Goal: Task Accomplishment & Management: Use online tool/utility

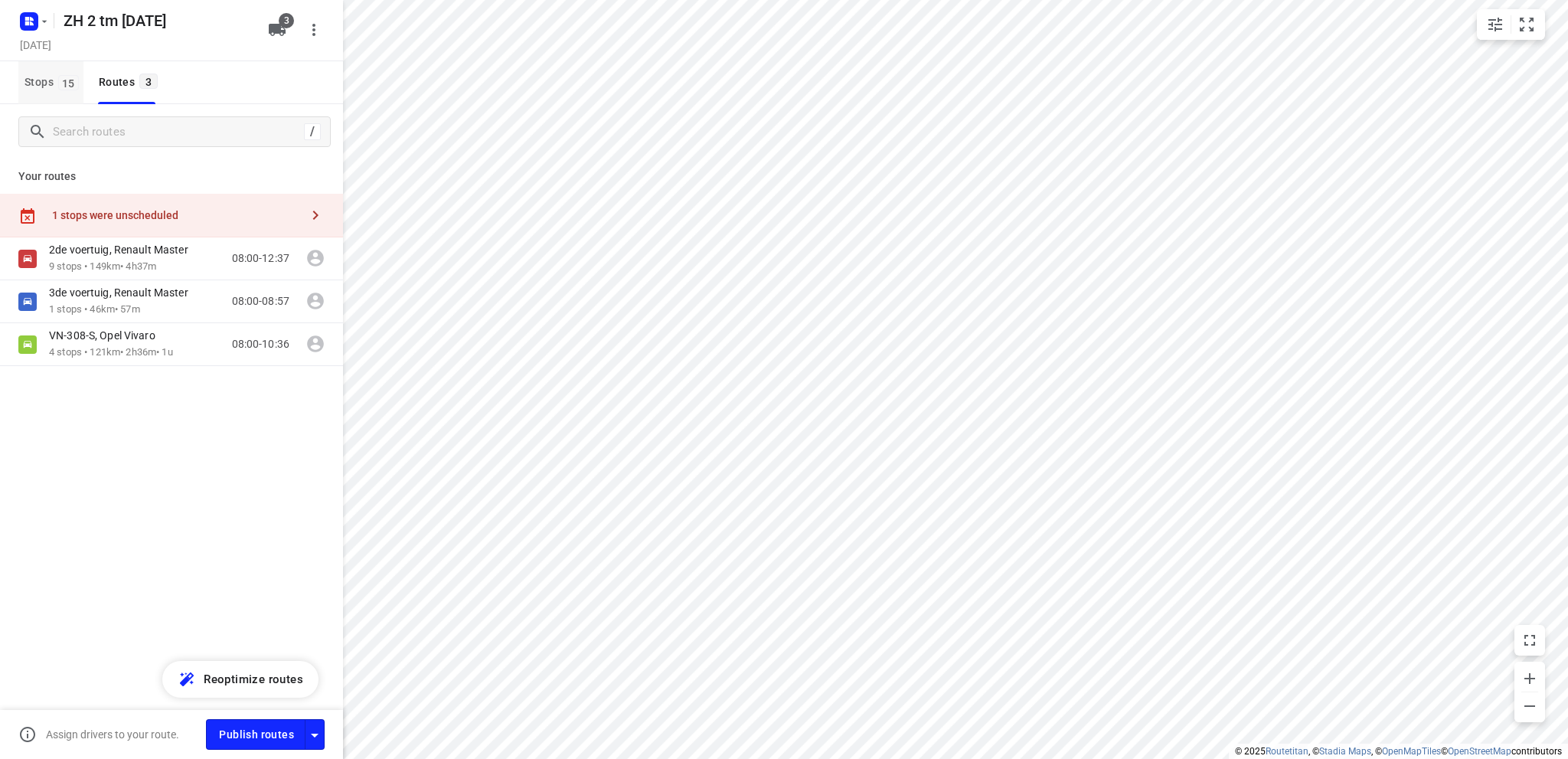
click at [36, 82] on span "Stops 15" at bounding box center [54, 82] width 59 height 20
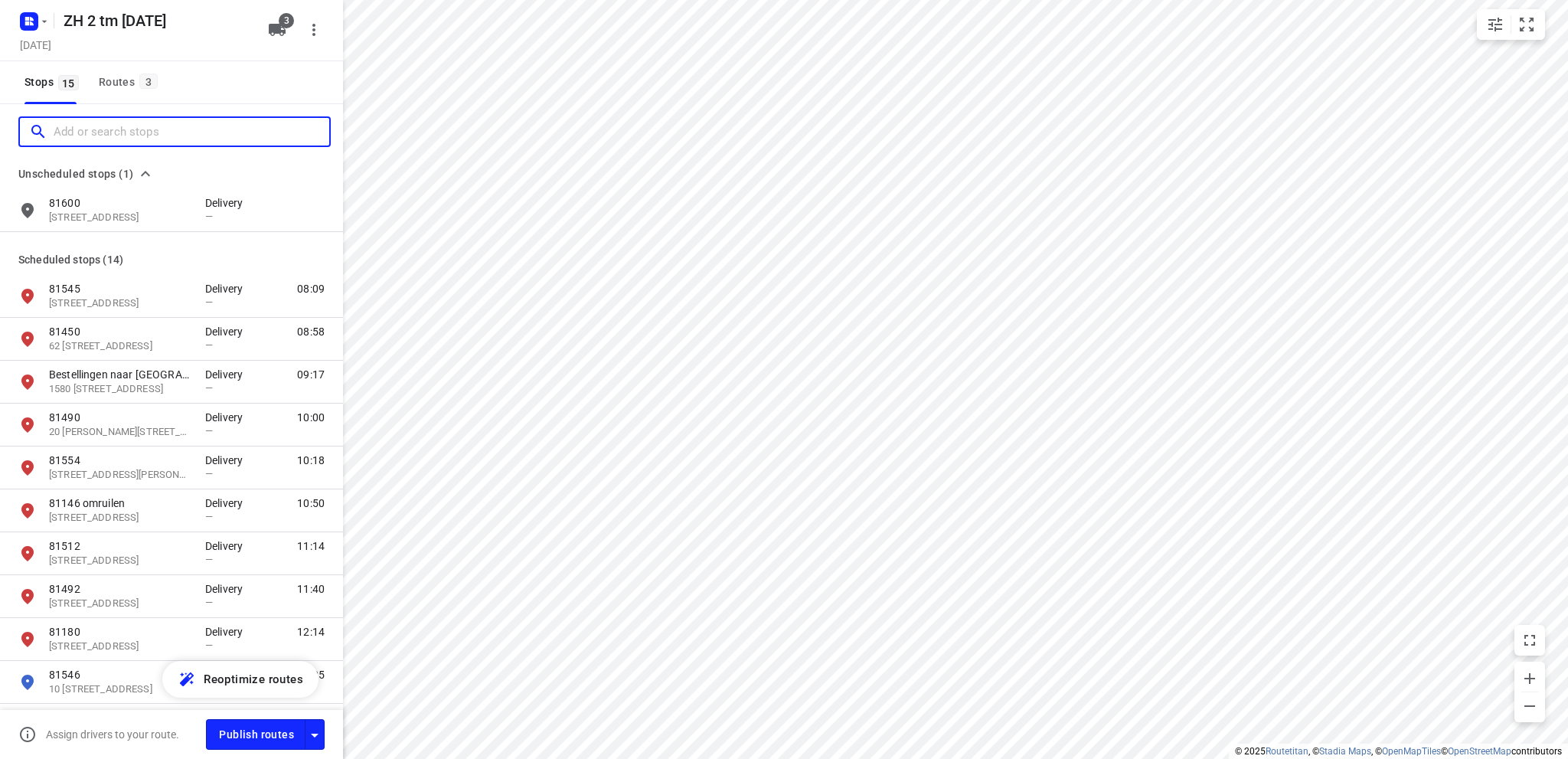
click at [92, 126] on input "Add or search stops" at bounding box center [191, 132] width 275 height 24
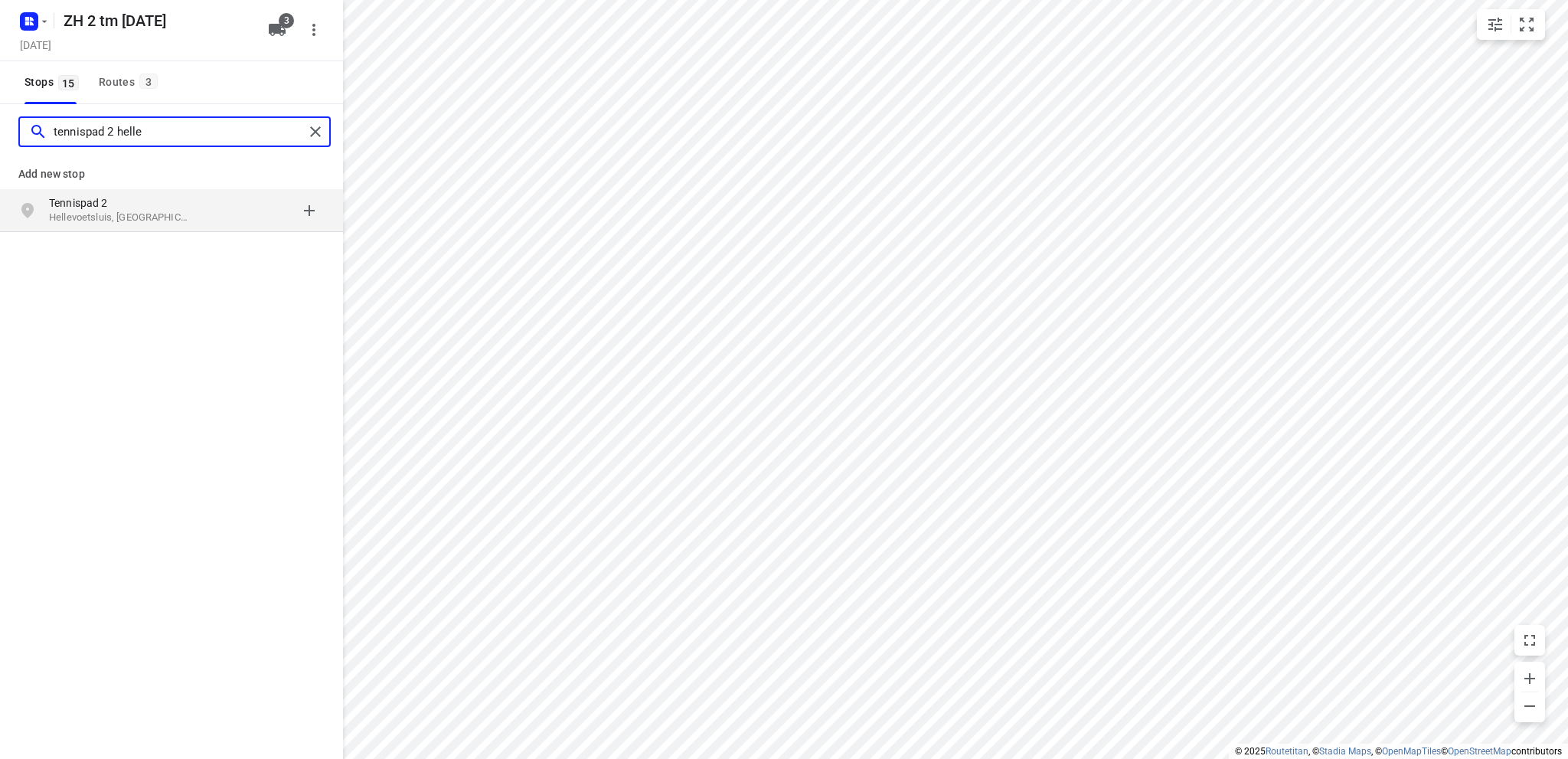
type input "tennispad 2 helle"
click at [158, 205] on p "Tennispad 2" at bounding box center [120, 203] width 141 height 16
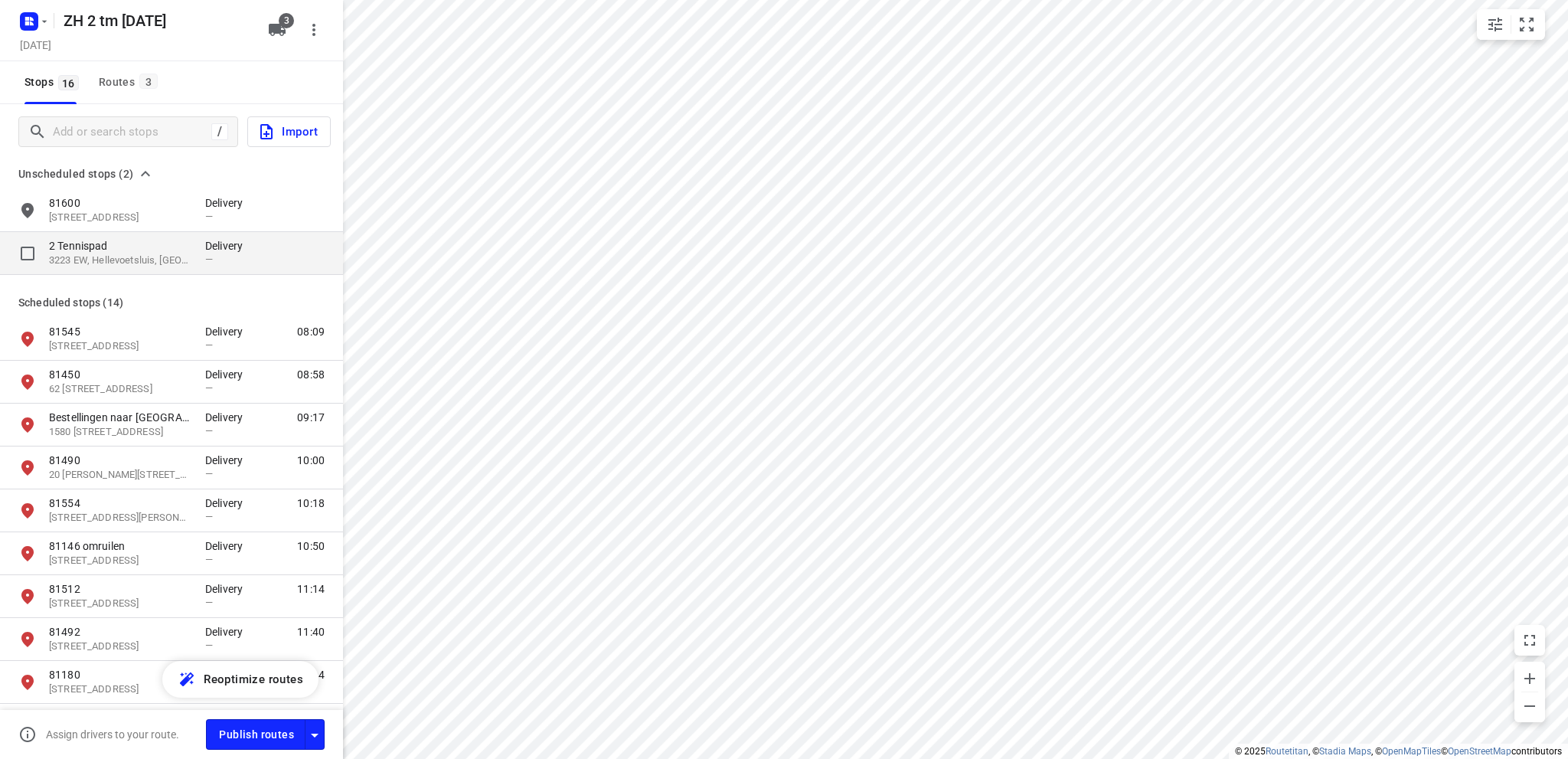
click at [149, 250] on p "2 Tennispad" at bounding box center [120, 246] width 141 height 16
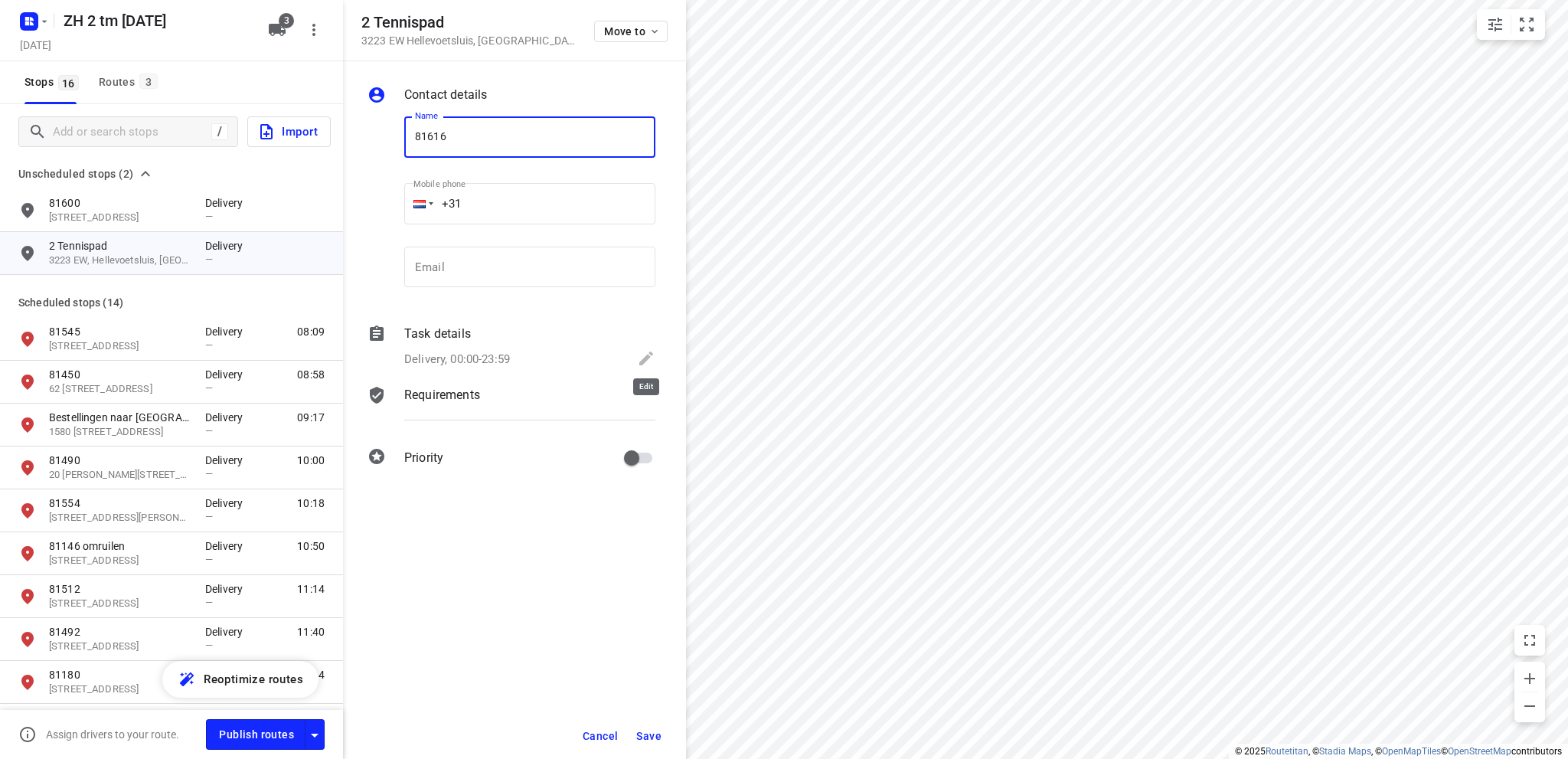
type input "81616"
click at [642, 359] on icon at bounding box center [646, 358] width 19 height 19
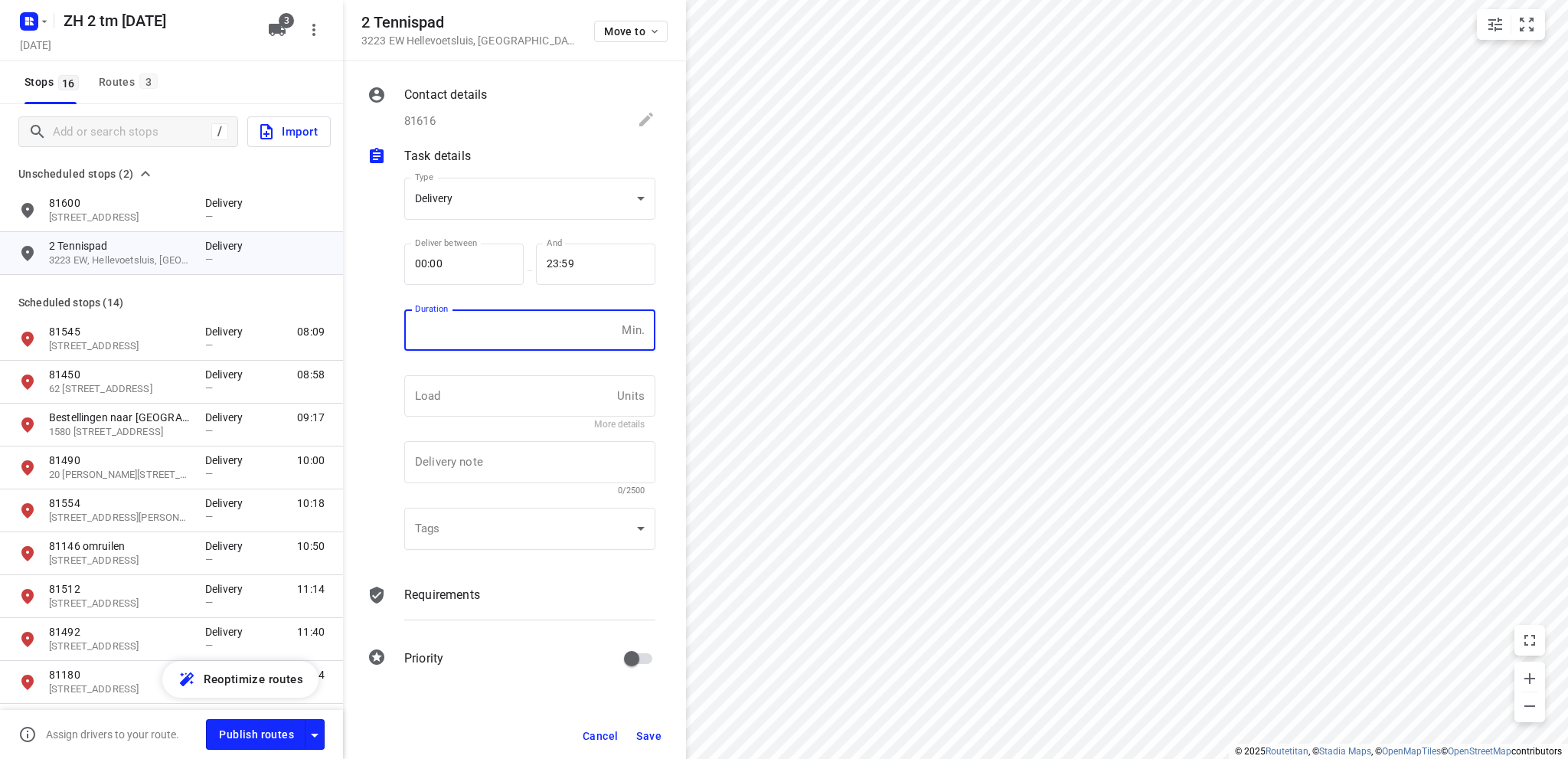
click at [455, 331] on input "number" at bounding box center [510, 330] width 212 height 41
type input "10"
click at [651, 732] on span "Save" at bounding box center [649, 735] width 25 height 12
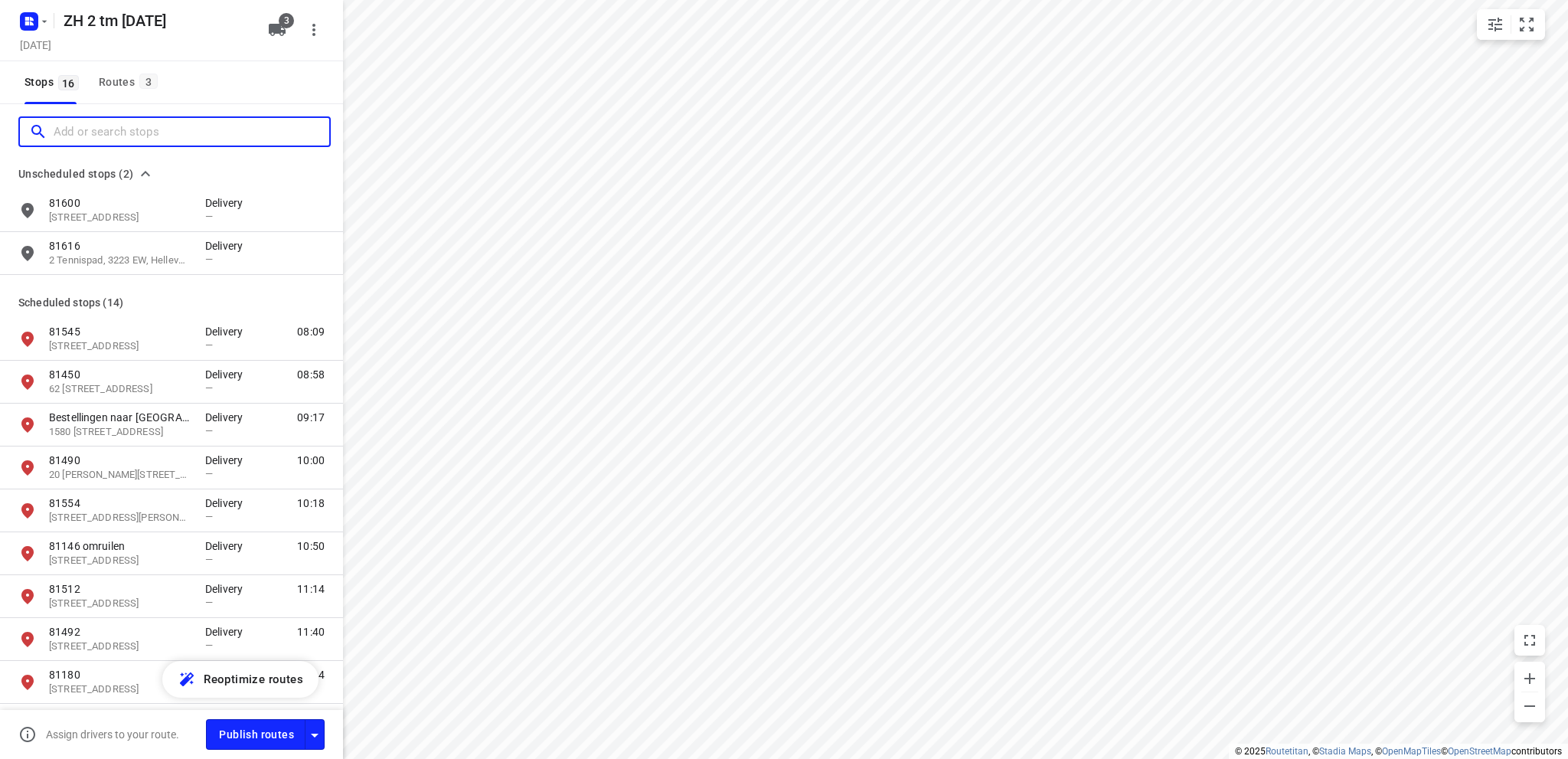
click at [121, 135] on input "Add or search stops" at bounding box center [191, 132] width 275 height 24
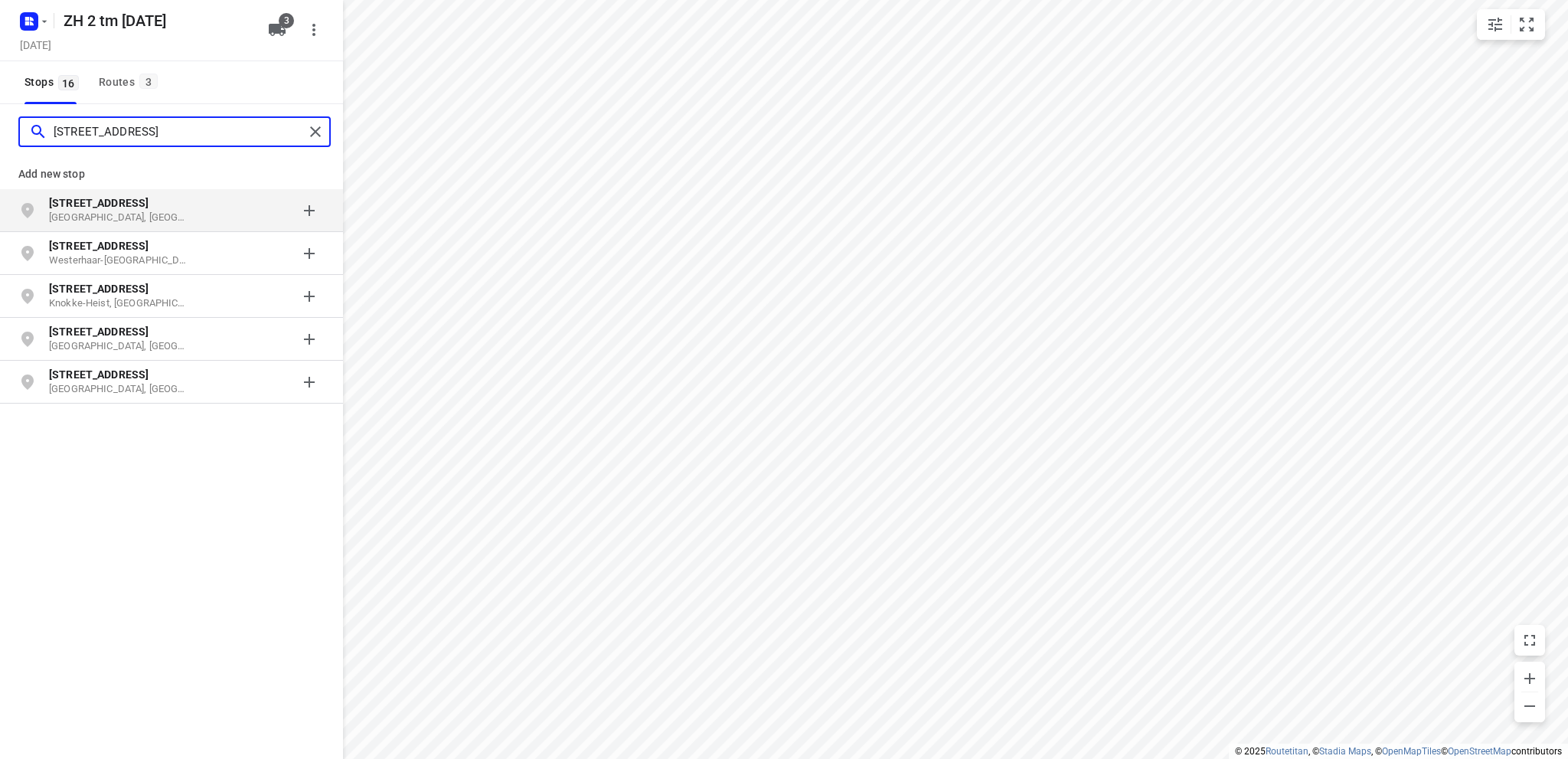
type input "[STREET_ADDRESS]"
click at [127, 213] on p "[GEOGRAPHIC_DATA], [GEOGRAPHIC_DATA]" at bounding box center [120, 218] width 141 height 15
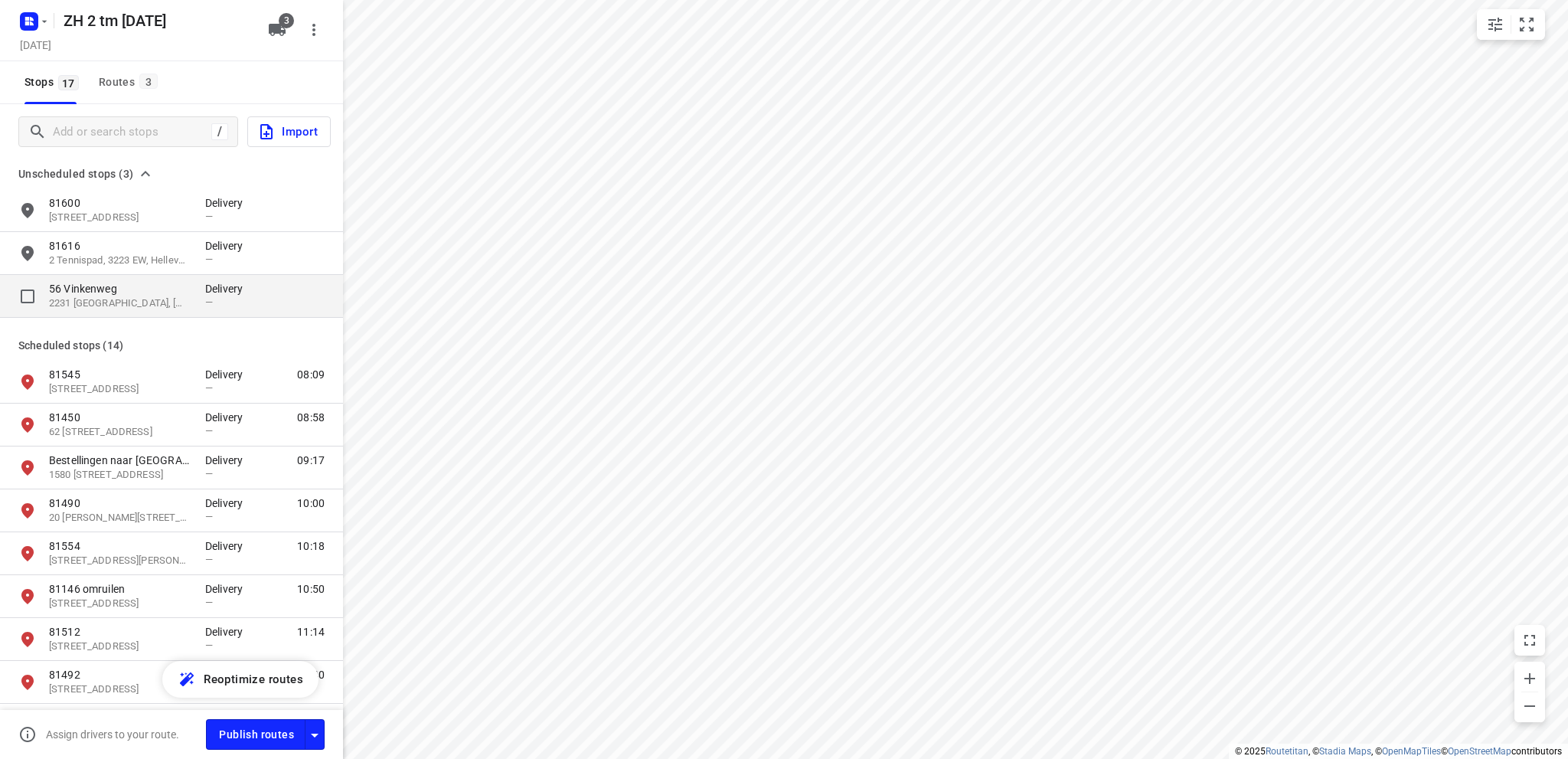
click at [133, 297] on p "2231 [GEOGRAPHIC_DATA], [GEOGRAPHIC_DATA], [GEOGRAPHIC_DATA]" at bounding box center [120, 303] width 141 height 15
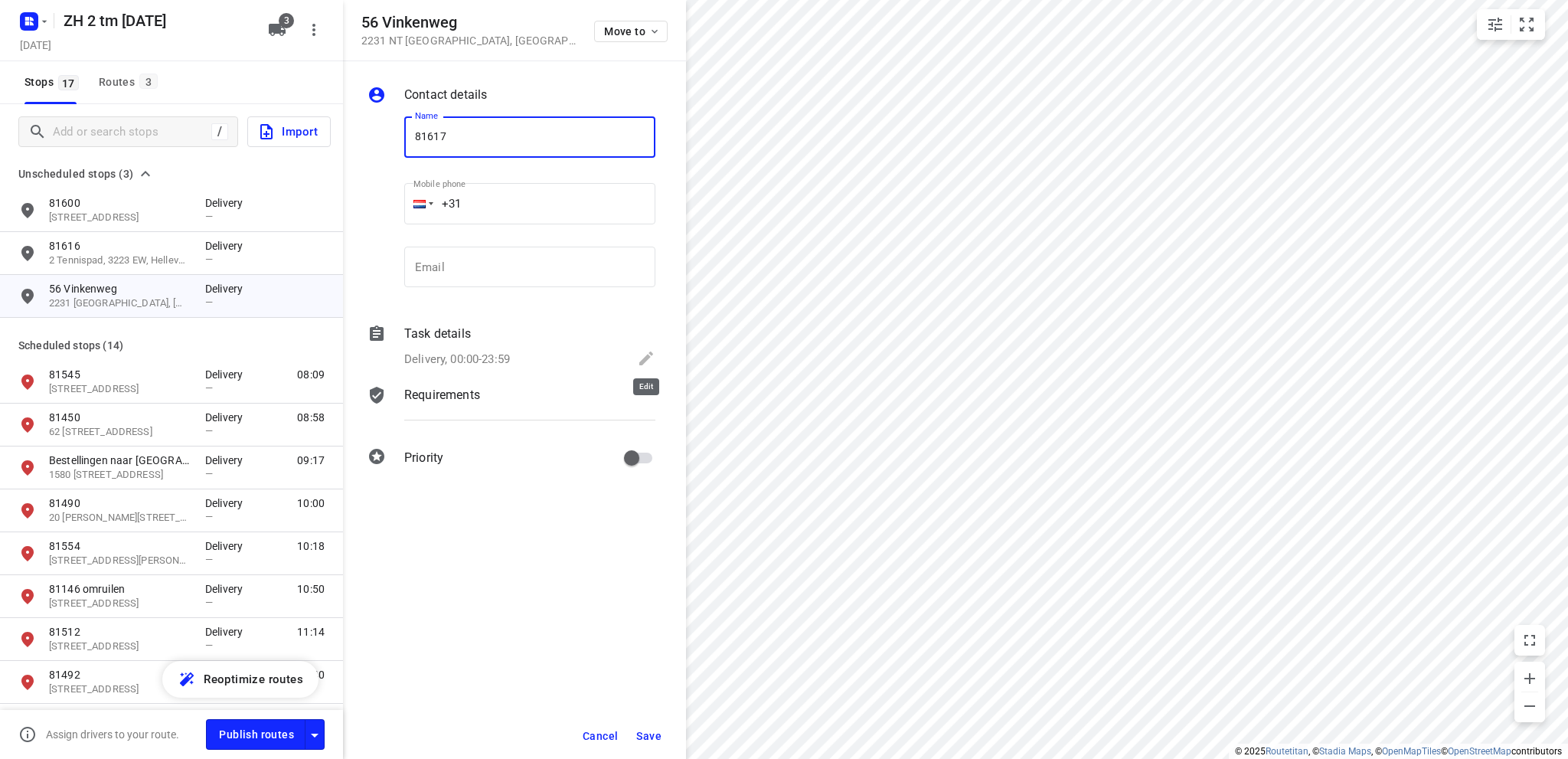
type input "81617"
click at [643, 355] on icon at bounding box center [646, 358] width 19 height 19
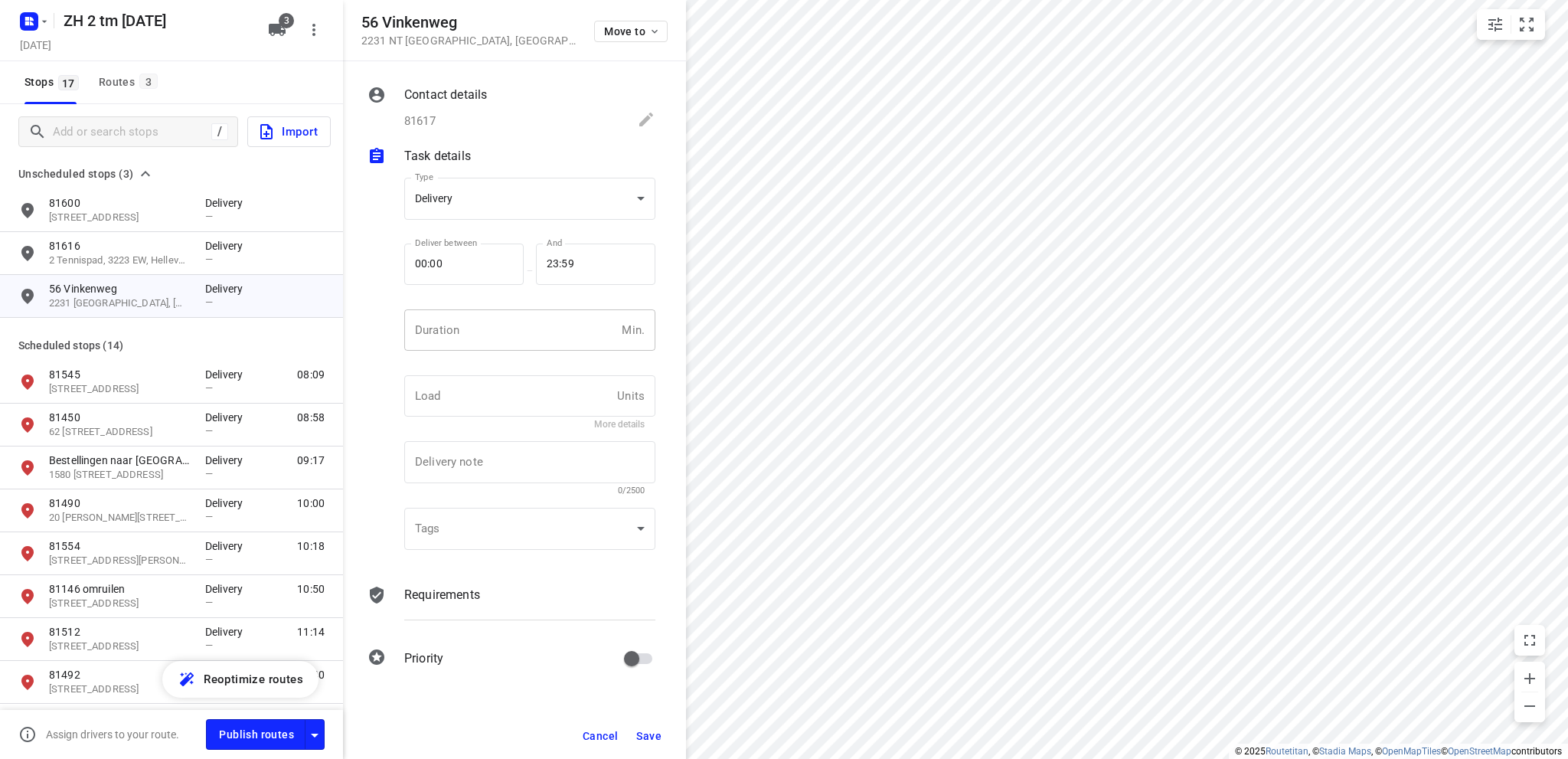
click at [495, 334] on input "number" at bounding box center [510, 330] width 212 height 41
type input "10"
click at [644, 730] on span "Save" at bounding box center [649, 735] width 25 height 12
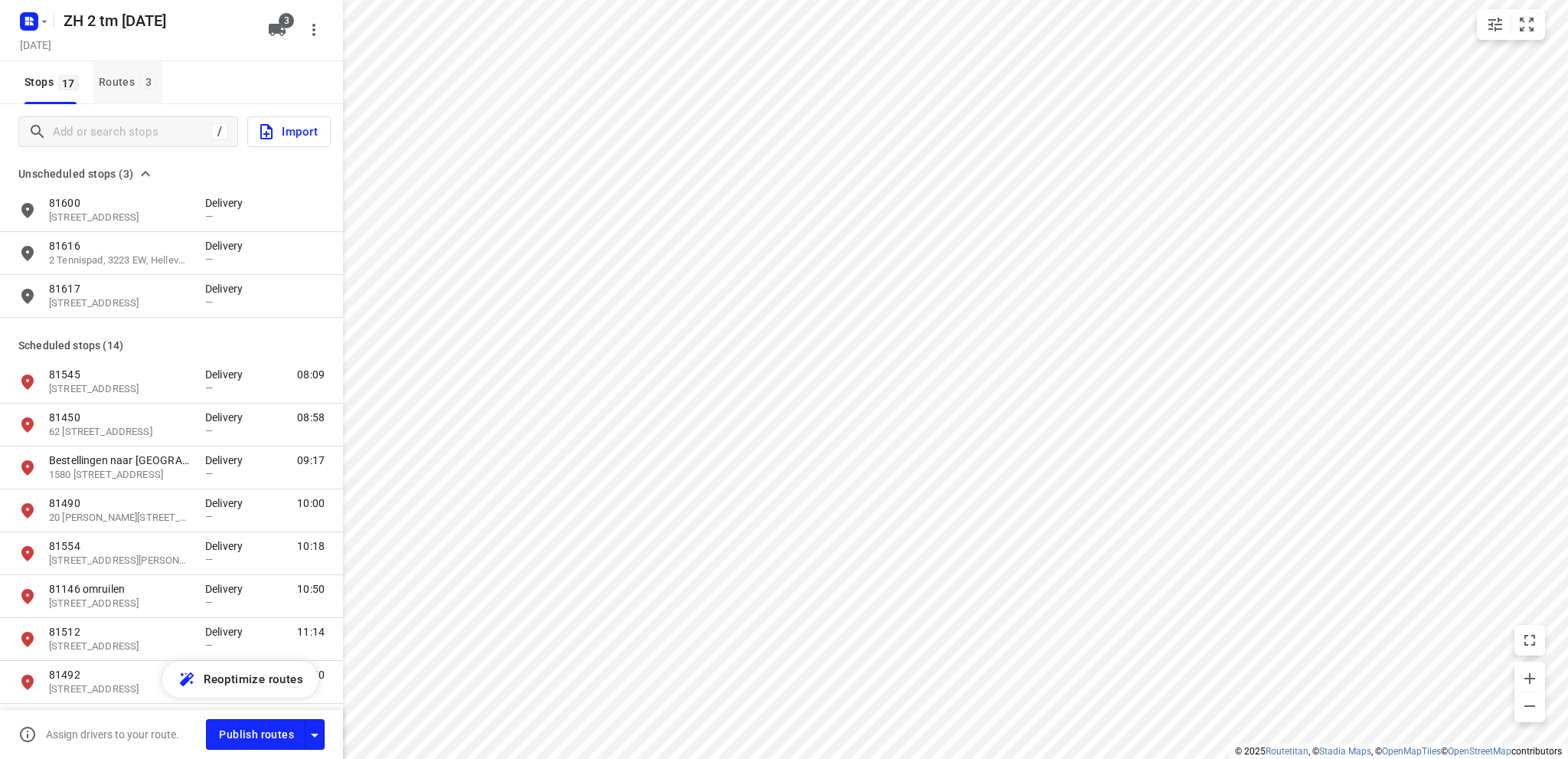
click at [114, 76] on div "Routes 3" at bounding box center [130, 82] width 64 height 20
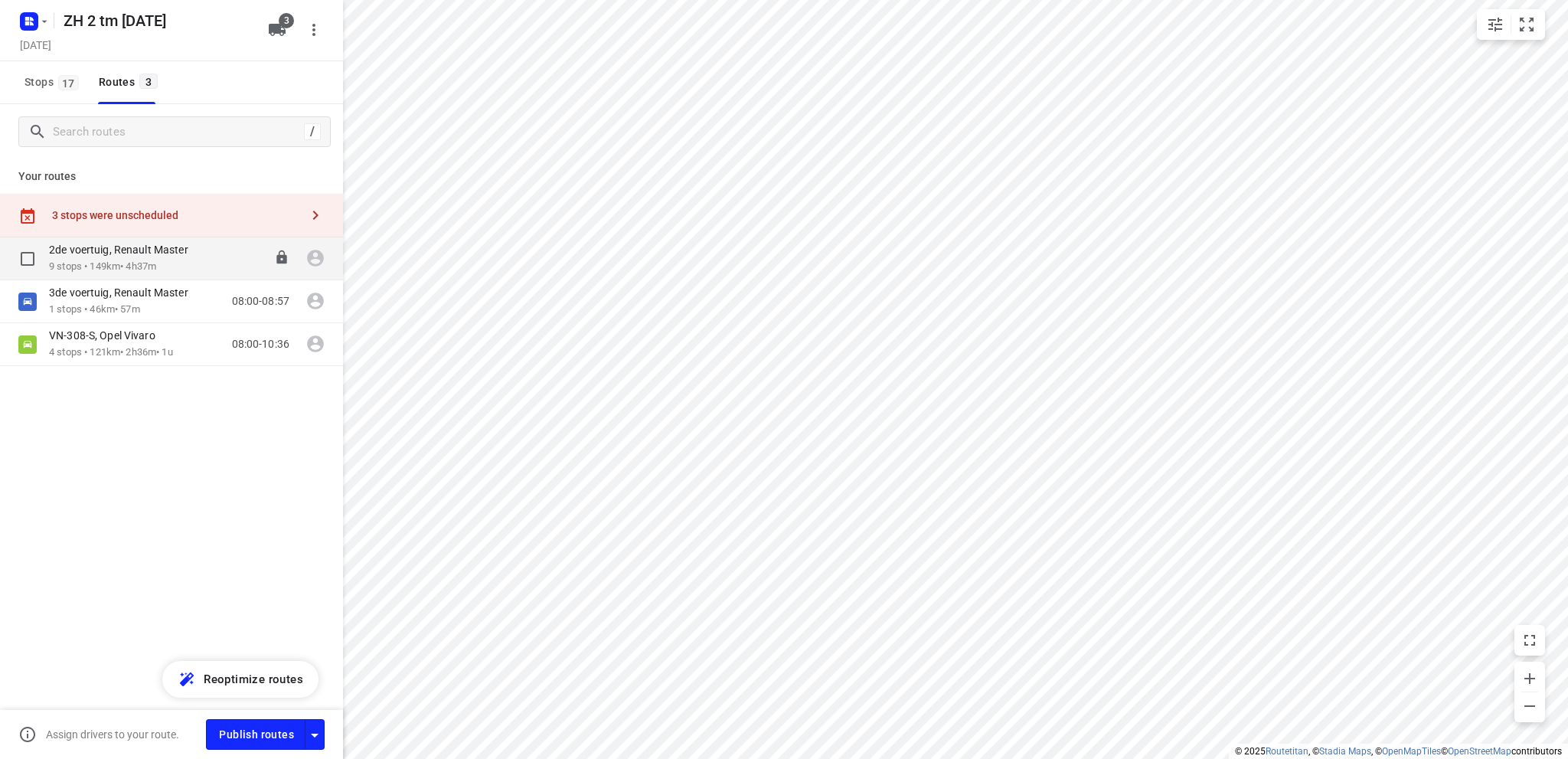
click at [138, 254] on p "2de voertuig, Renault Master" at bounding box center [123, 250] width 149 height 14
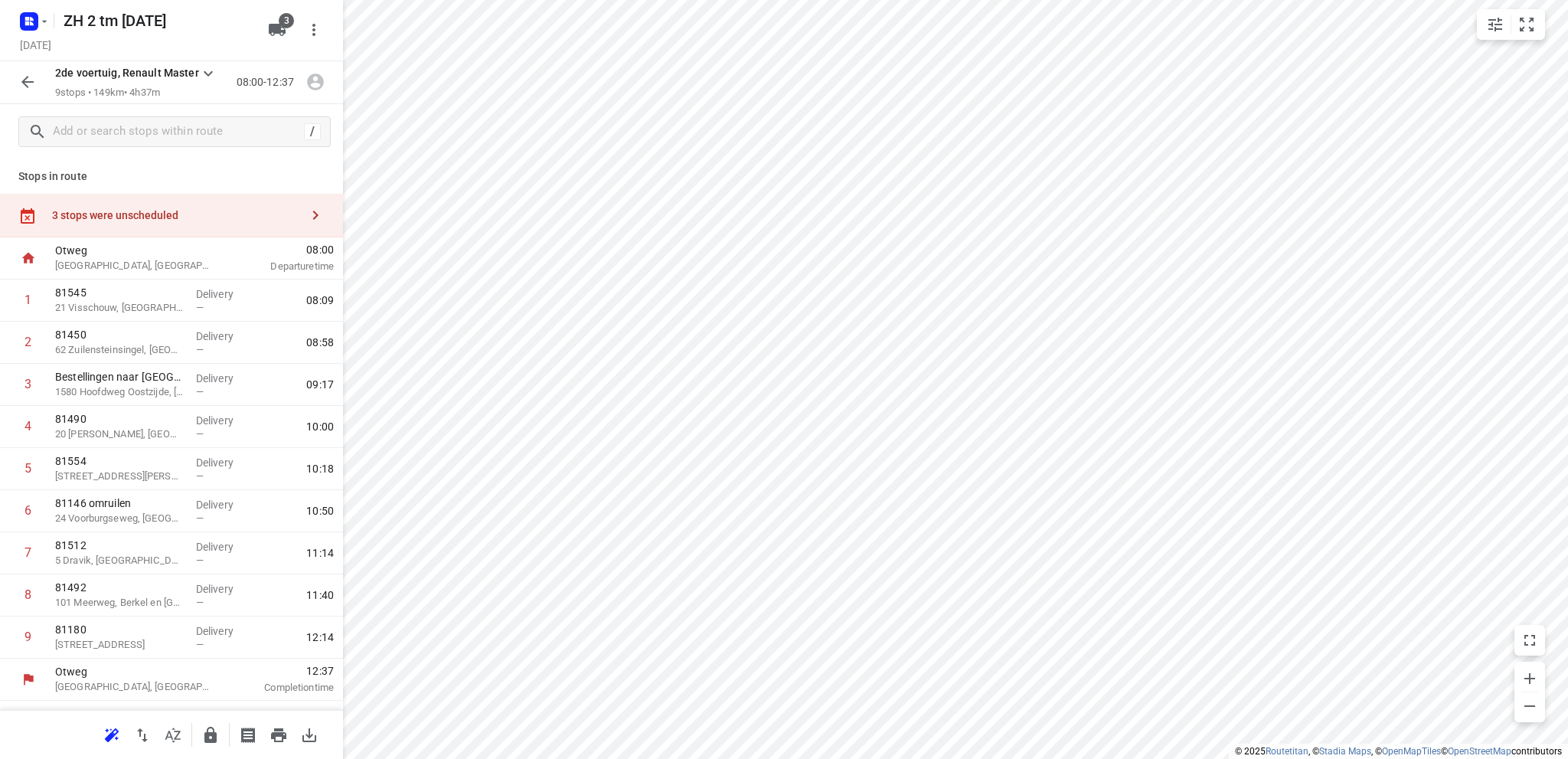
click at [134, 211] on div "3 stops were unscheduled" at bounding box center [175, 215] width 248 height 12
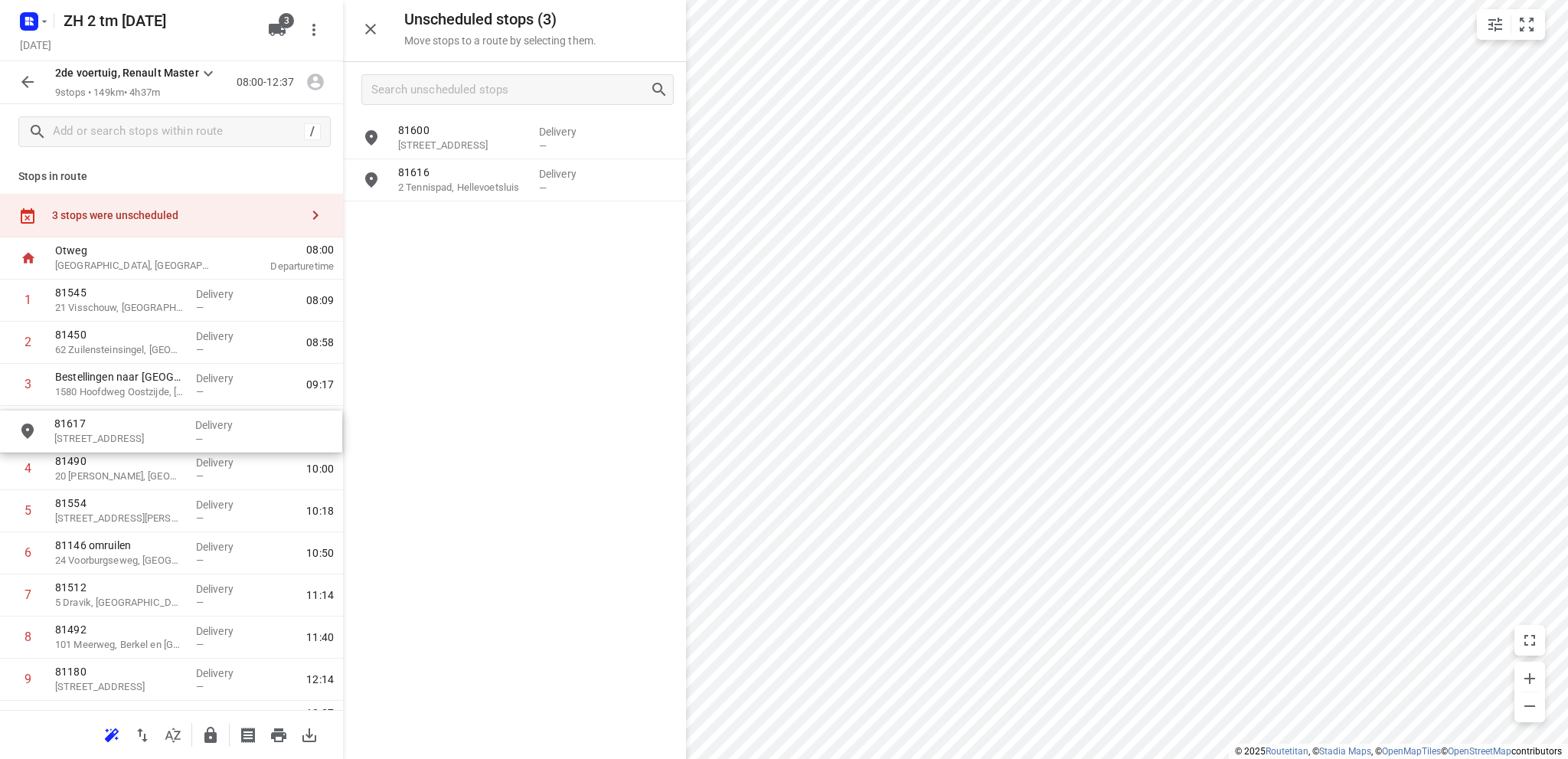
drag, startPoint x: 483, startPoint y: 229, endPoint x: 133, endPoint y: 443, distance: 410.2
click at [24, 75] on icon "button" at bounding box center [27, 81] width 19 height 19
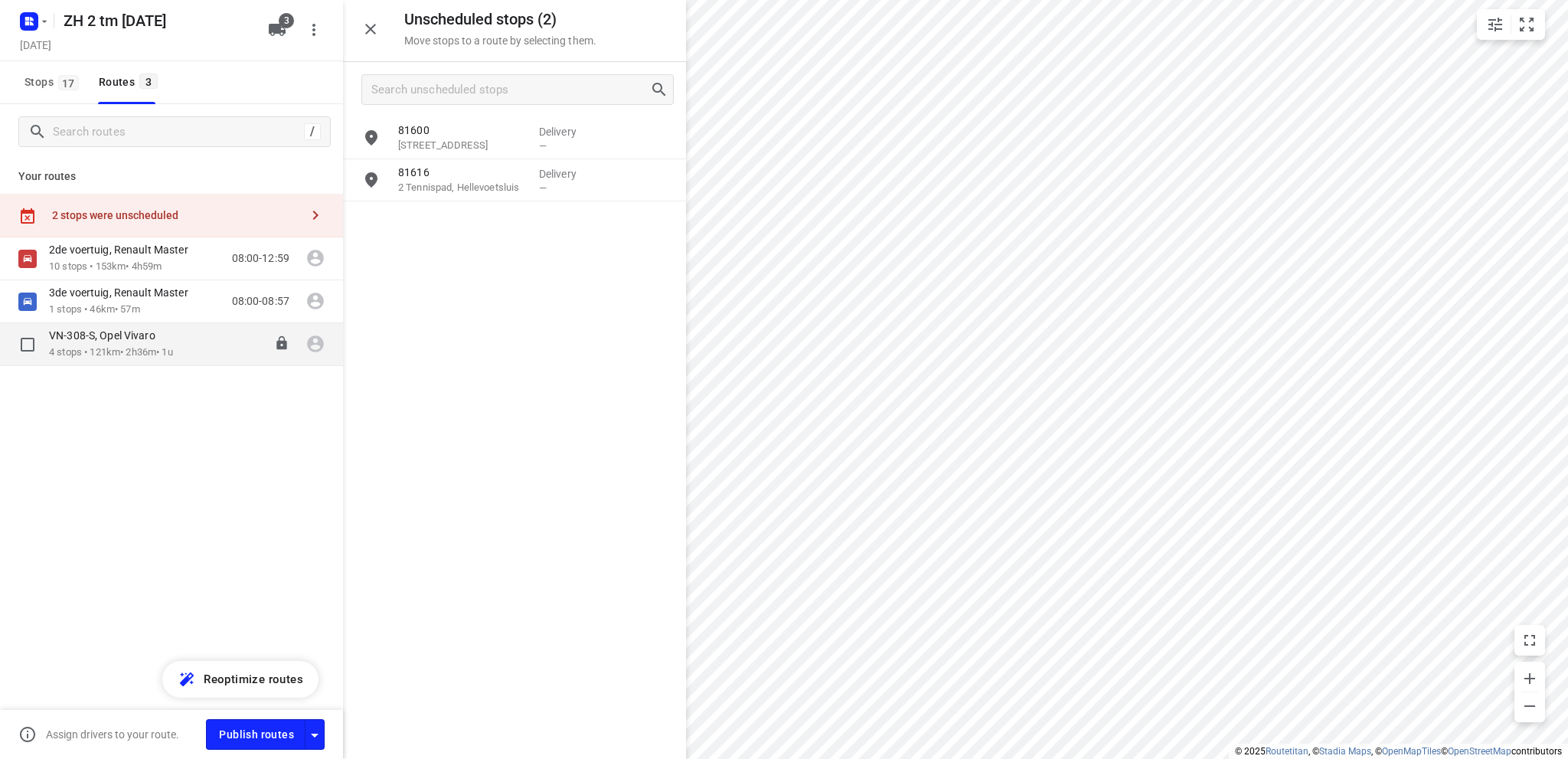
click at [123, 342] on div "VN-308-S, Opel Vivaro" at bounding box center [111, 336] width 124 height 17
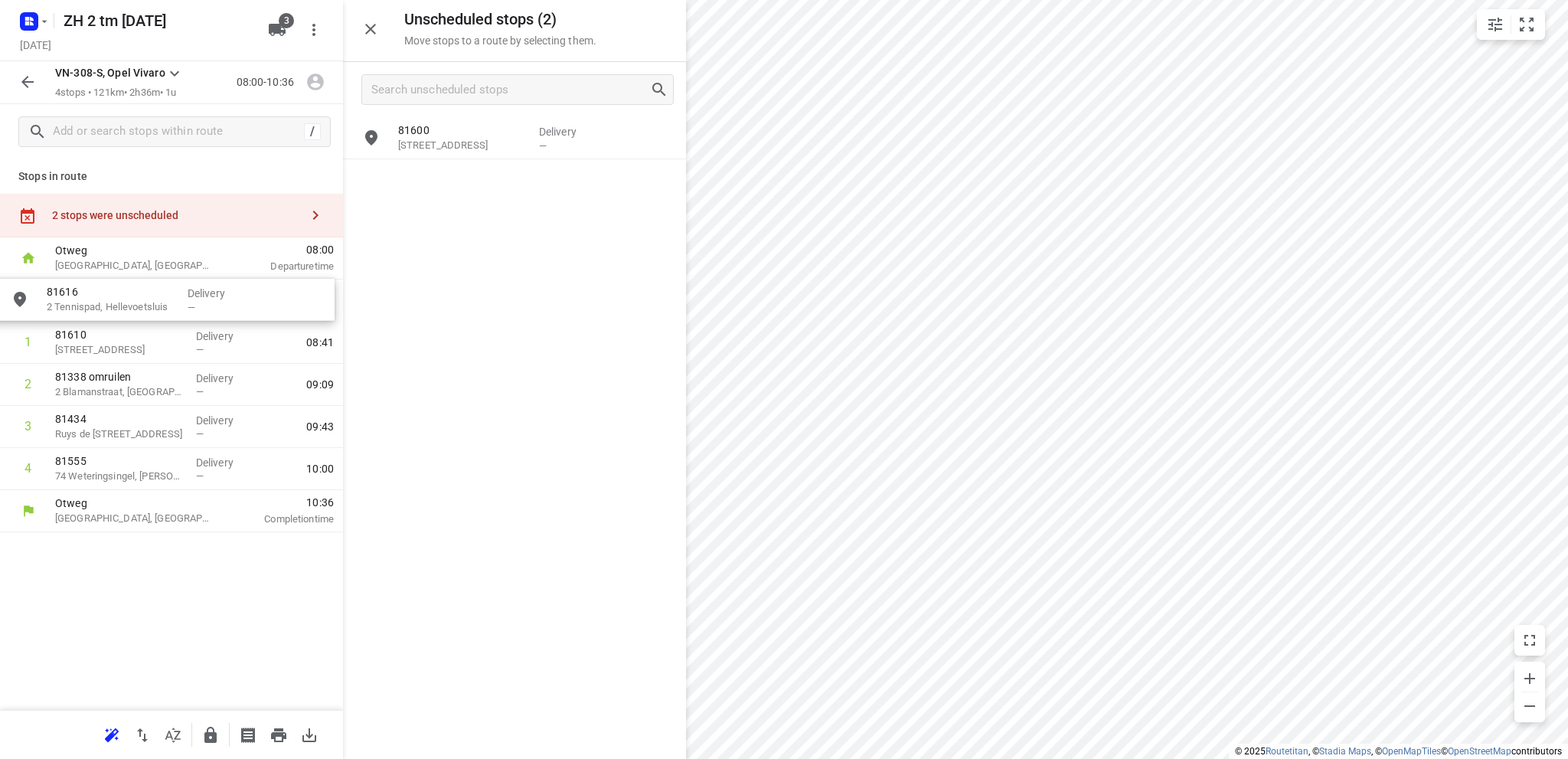
drag, startPoint x: 466, startPoint y: 180, endPoint x: 104, endPoint y: 305, distance: 383.0
click at [33, 78] on icon "button" at bounding box center [27, 81] width 19 height 19
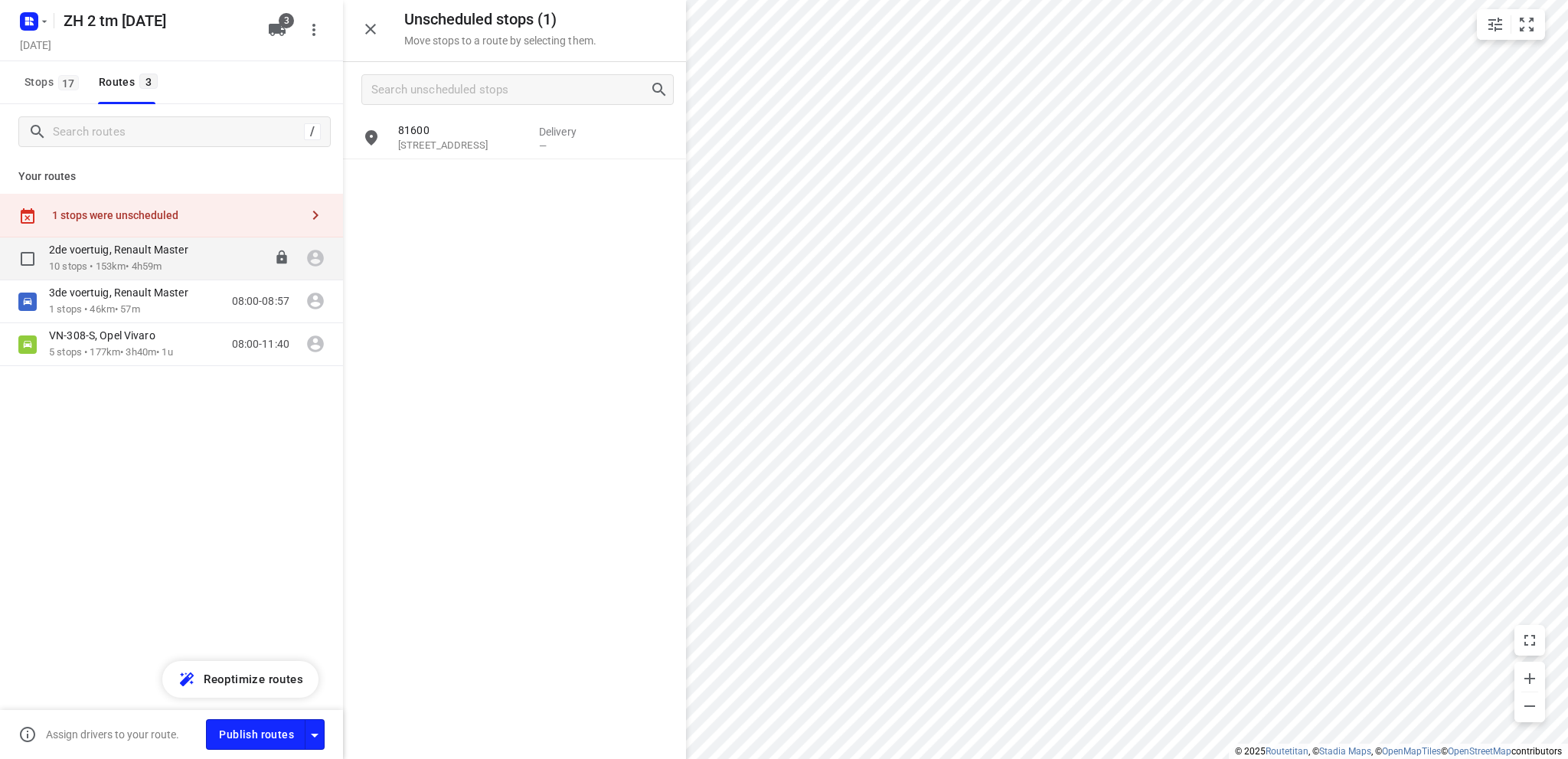
click at [102, 255] on p "2de voertuig, Renault Master" at bounding box center [123, 250] width 149 height 14
